Goal: Task Accomplishment & Management: Manage account settings

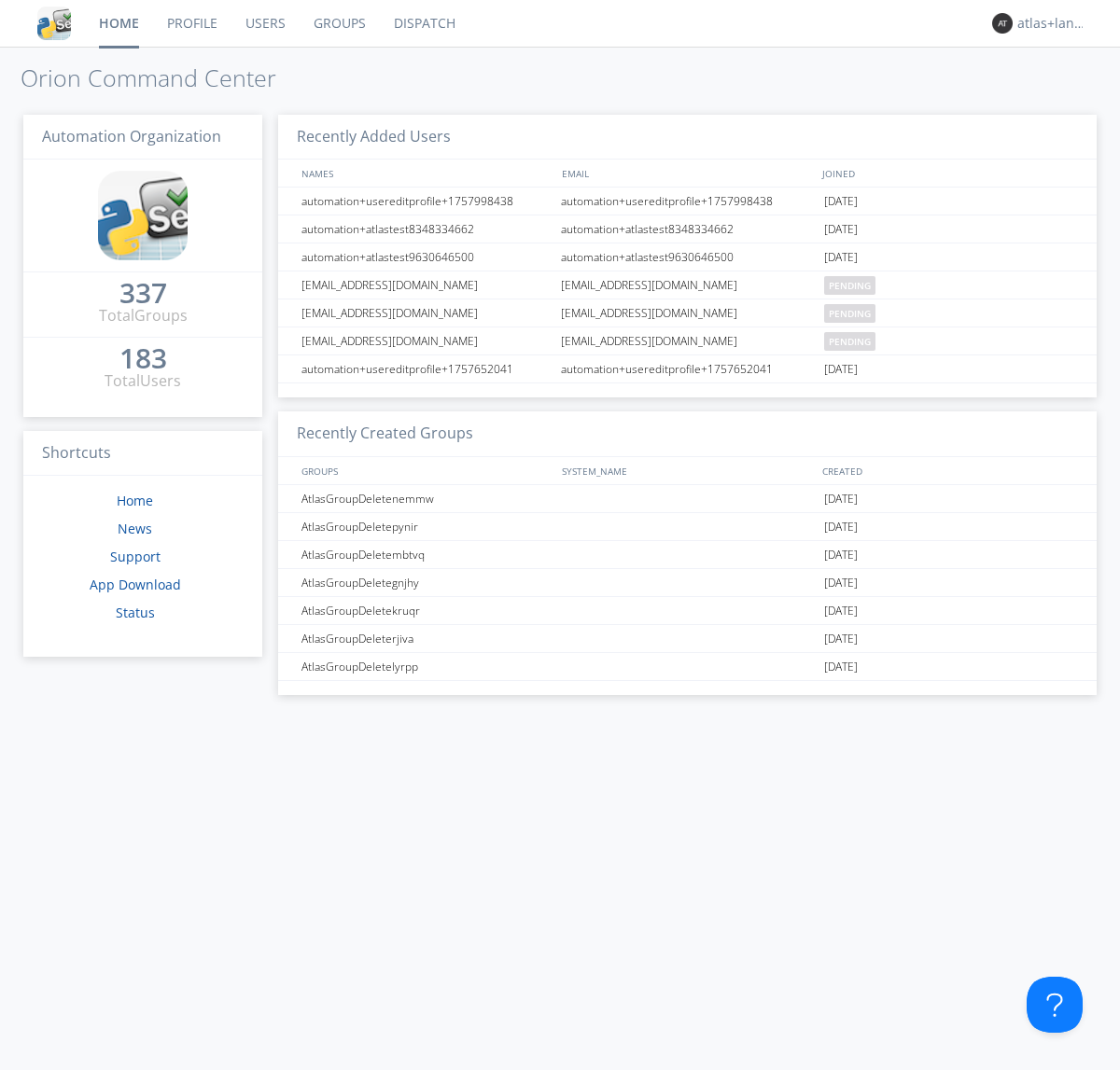
click at [192, 24] on link "Profile" at bounding box center [192, 23] width 78 height 47
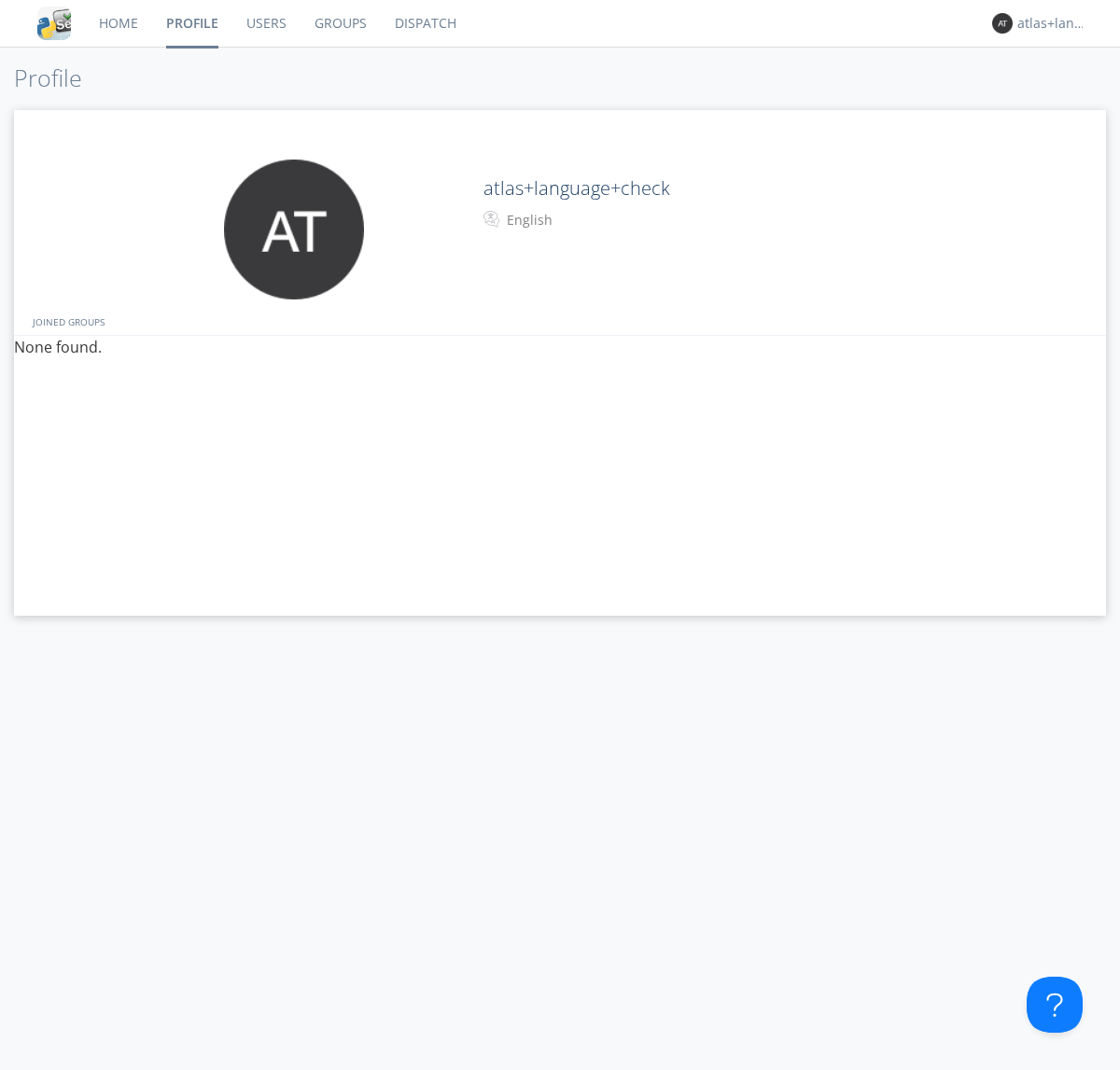
click at [583, 220] on div "English" at bounding box center [585, 219] width 156 height 19
click at [265, 24] on link "Users" at bounding box center [266, 23] width 69 height 47
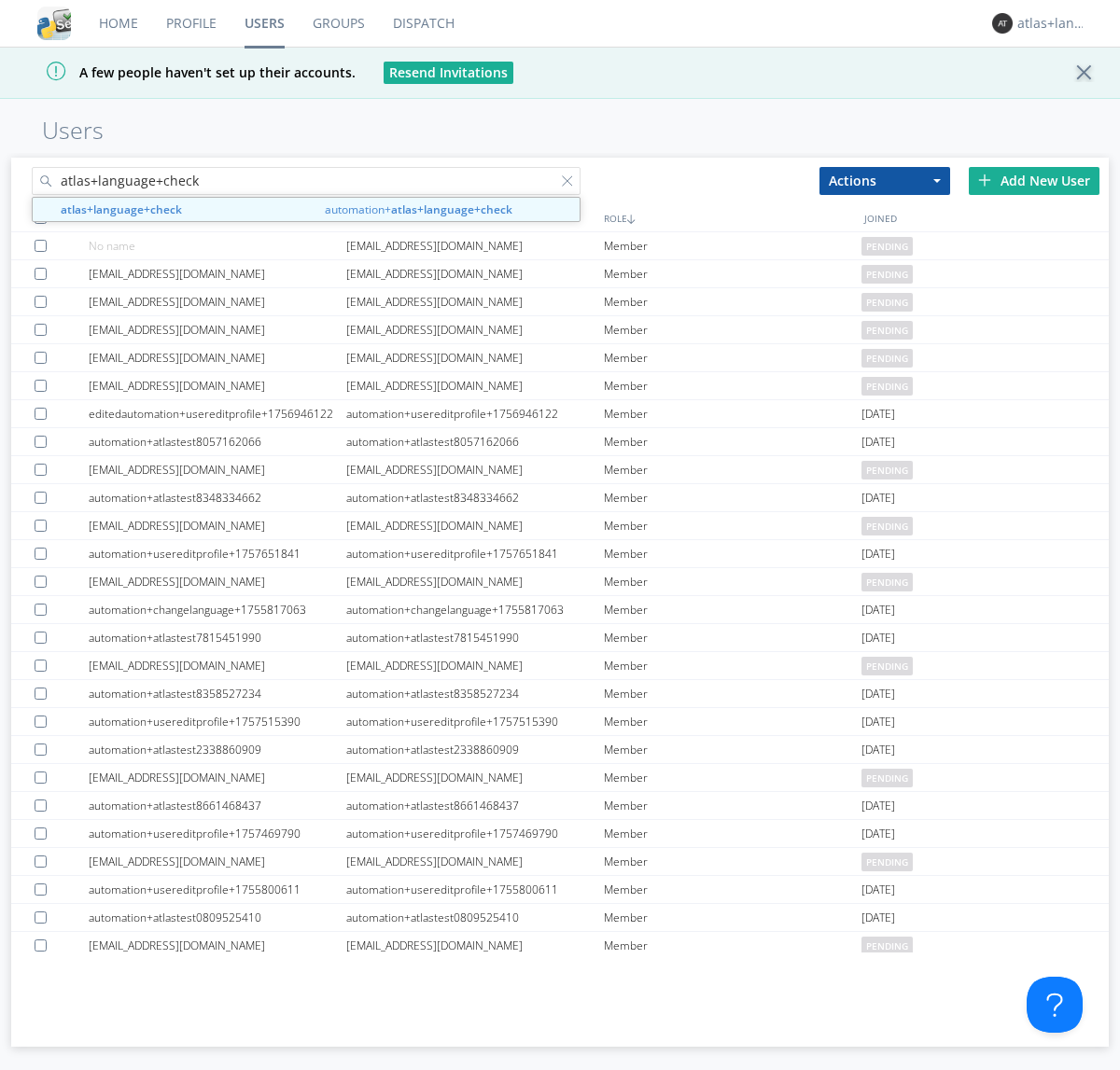
type input "atlas+language+check"
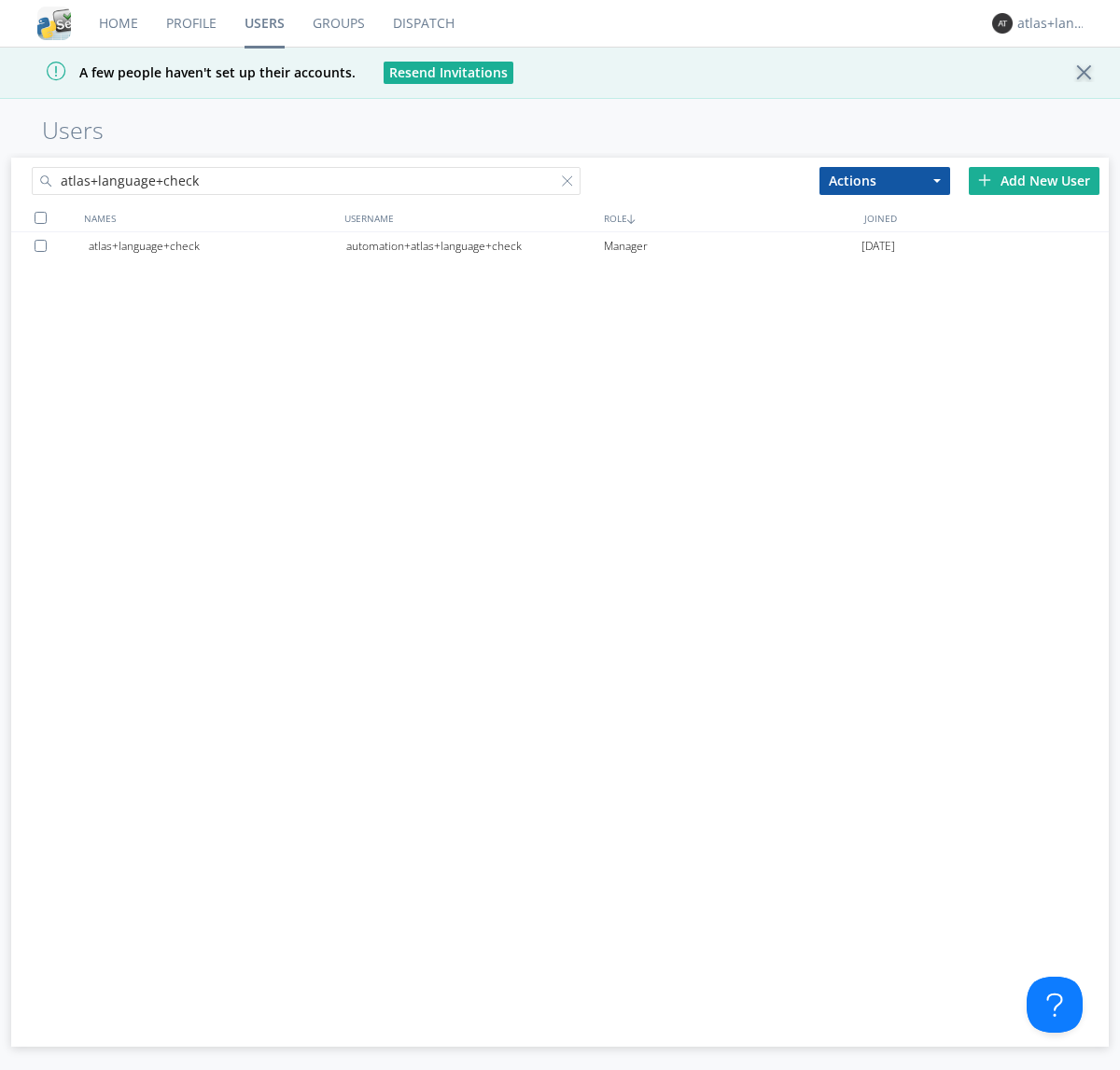
click at [475, 245] on div "automation+atlas+language+check" at bounding box center [476, 246] width 258 height 28
click at [191, 24] on link "Profile" at bounding box center [191, 23] width 78 height 47
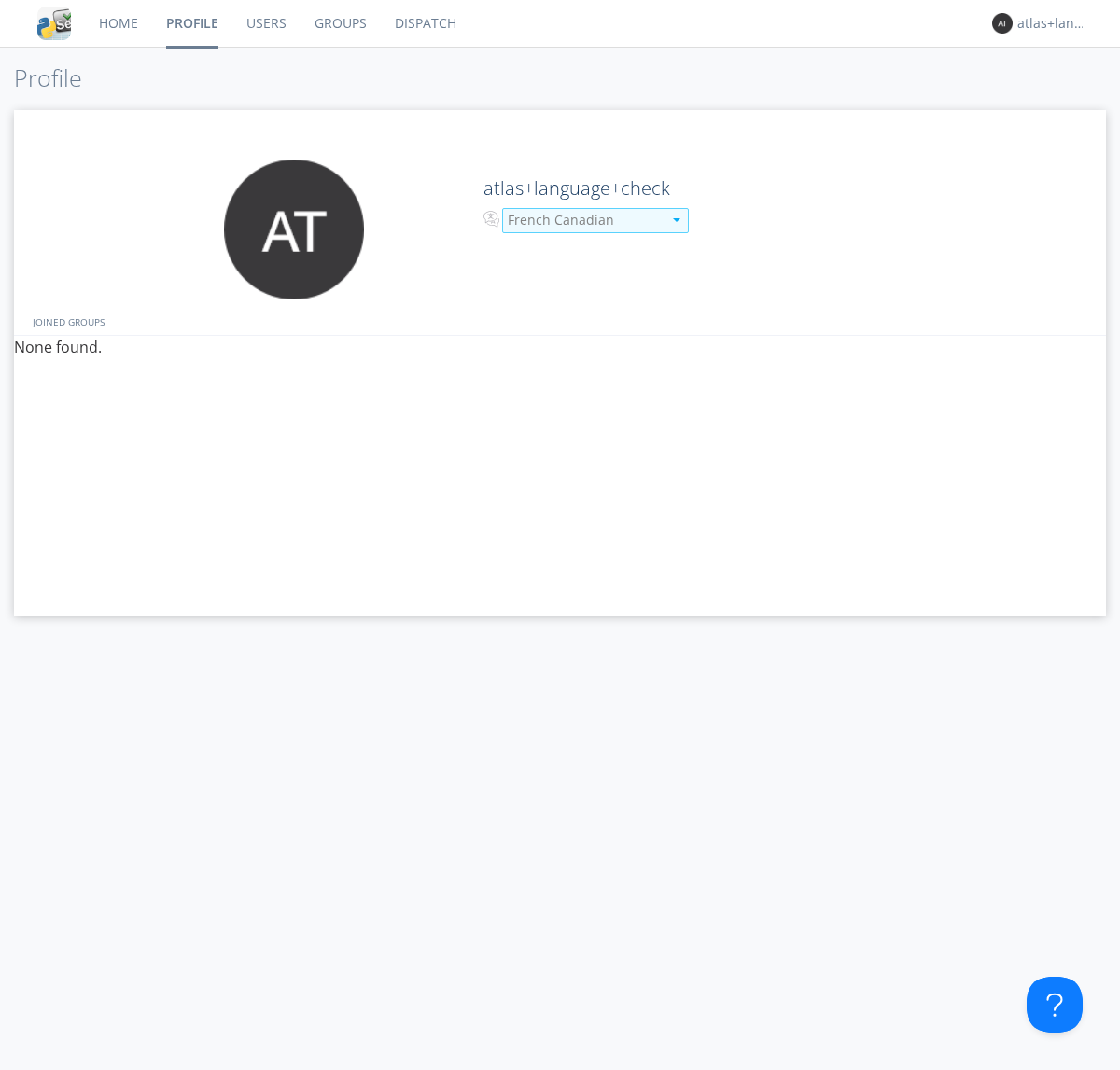
click at [583, 220] on div "French Canadian" at bounding box center [584, 219] width 154 height 19
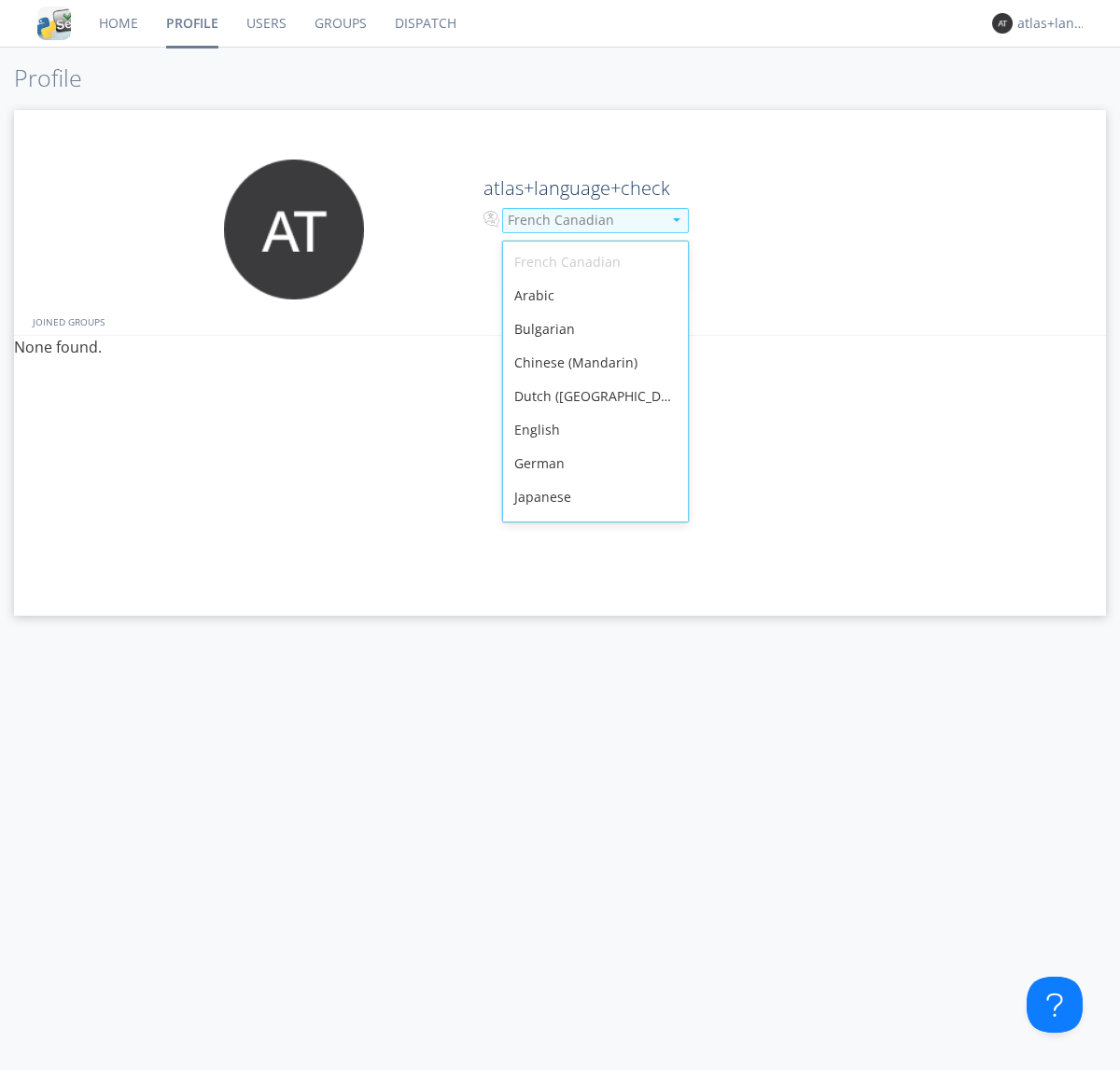
click at [591, 414] on div "English" at bounding box center [596, 431] width 185 height 34
click at [265, 24] on link "Users" at bounding box center [266, 23] width 69 height 47
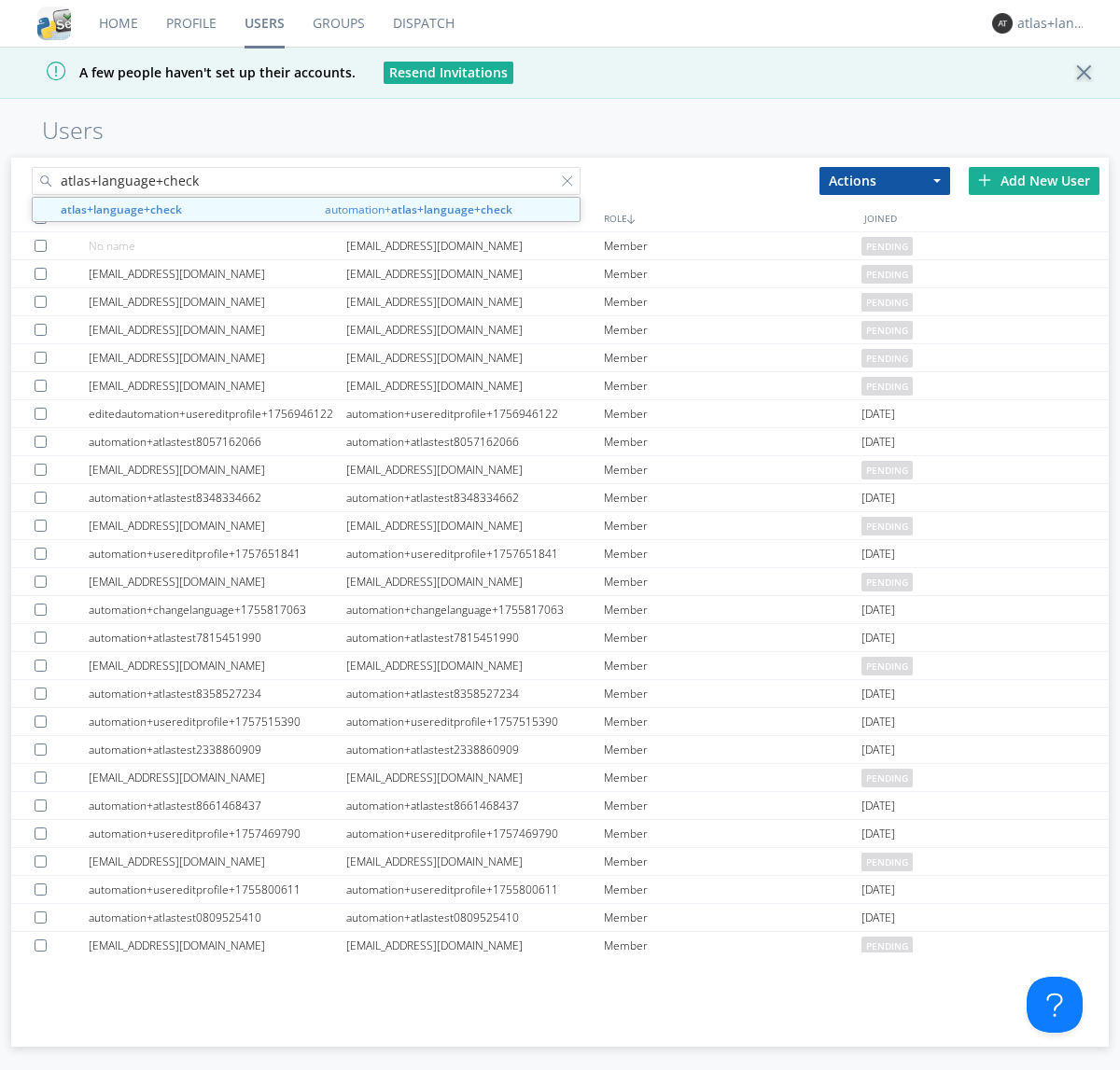
type input "atlas+language+check"
